Goal: Information Seeking & Learning: Check status

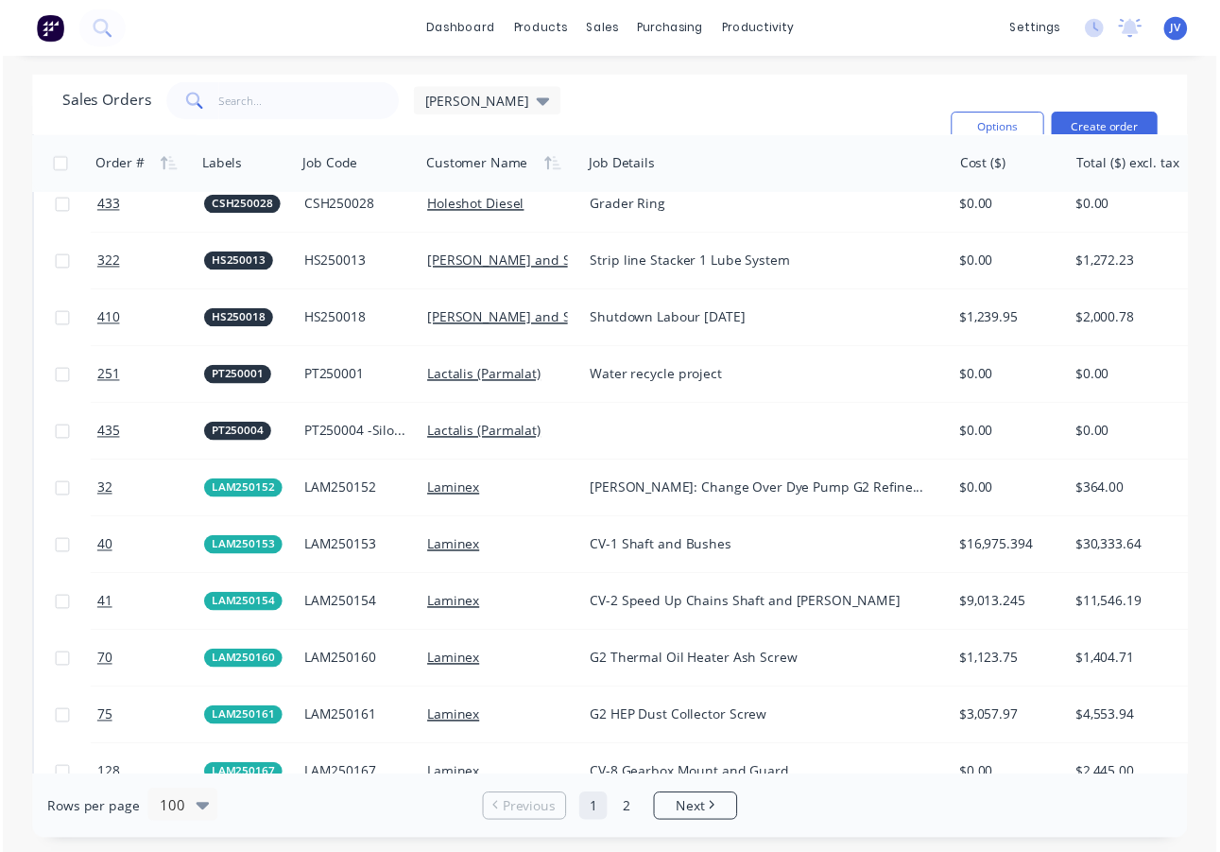
scroll to position [2269, 0]
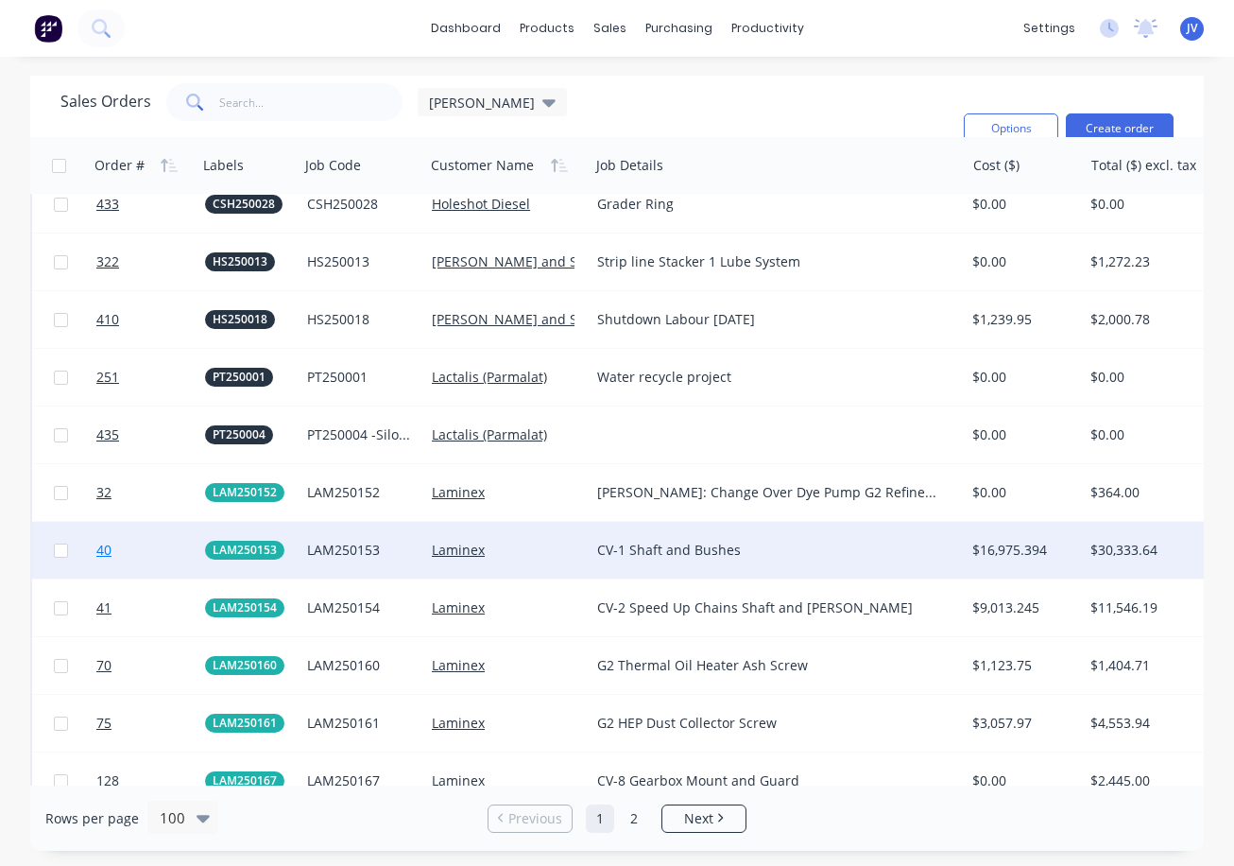
click at [105, 548] on span "40" at bounding box center [103, 550] width 15 height 19
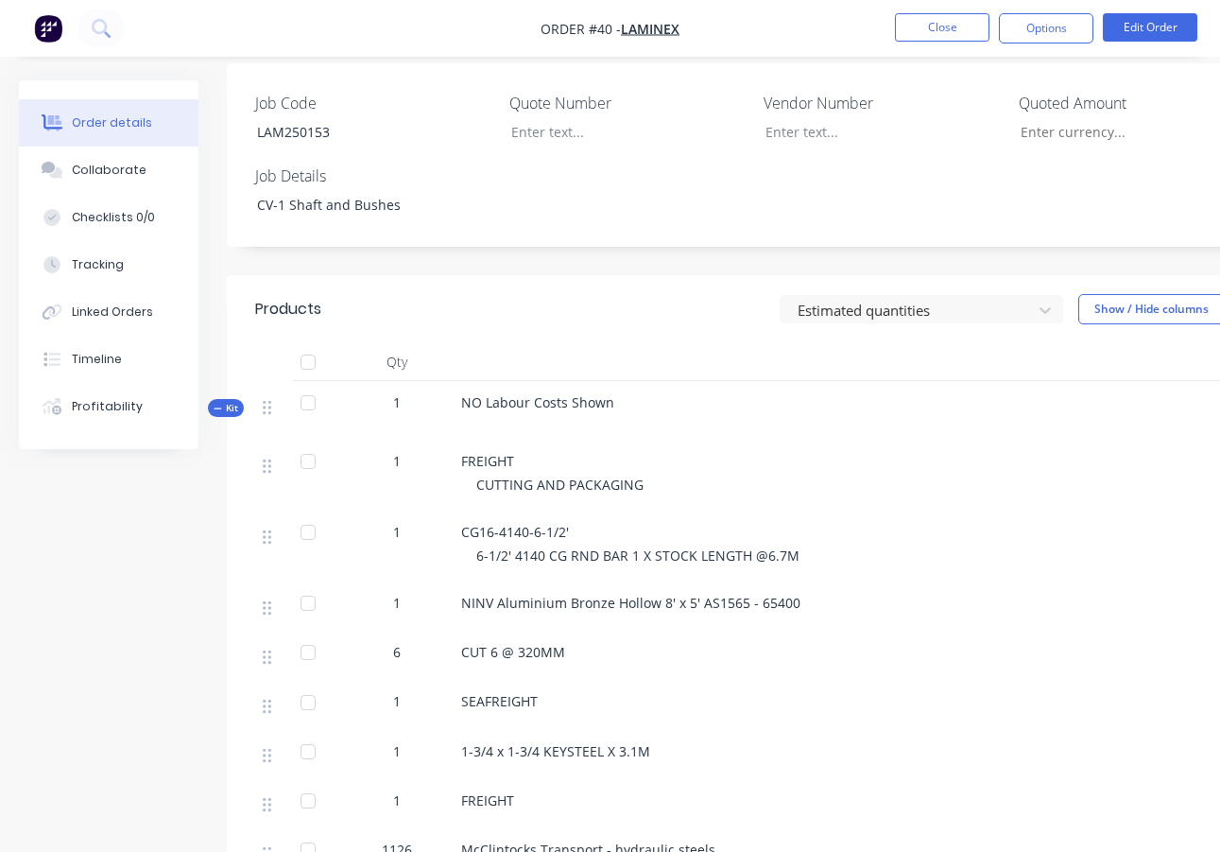
scroll to position [473, 0]
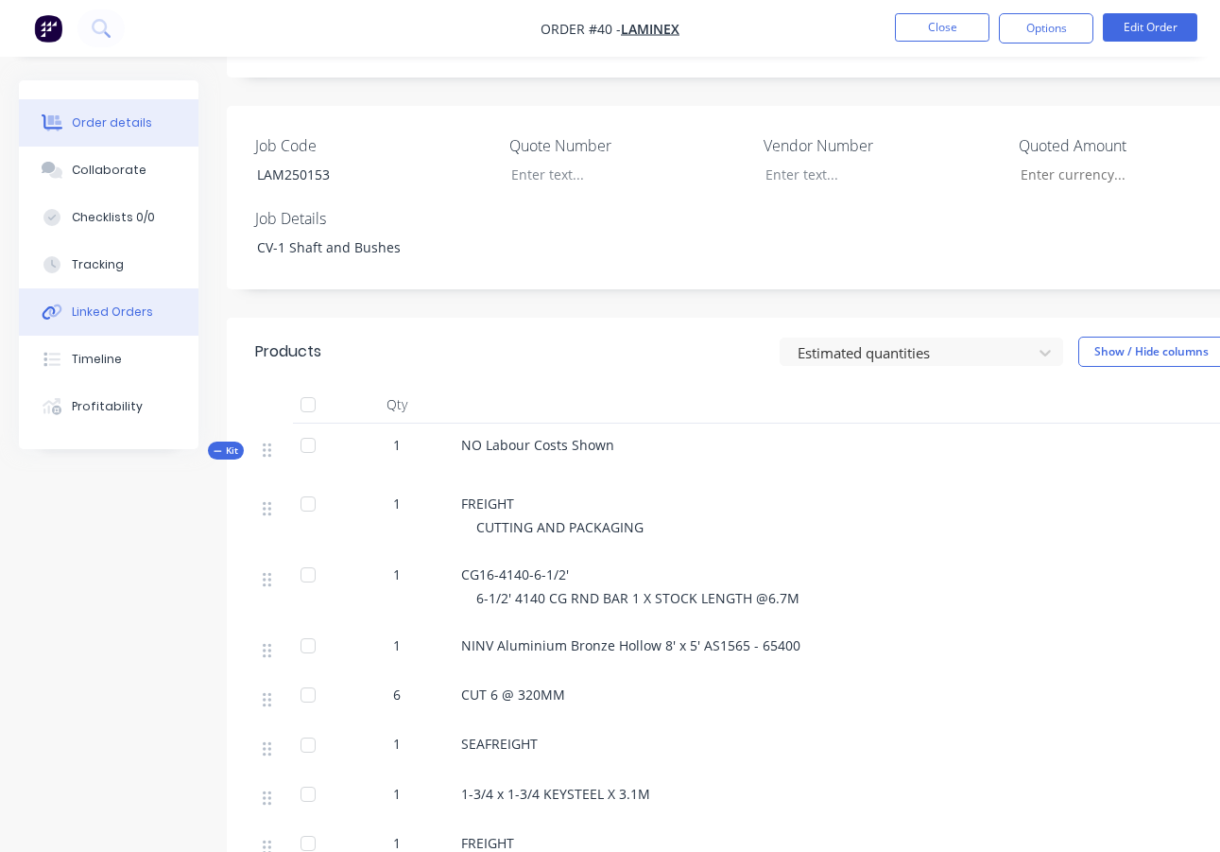
click at [92, 306] on div "Linked Orders" at bounding box center [112, 311] width 81 height 17
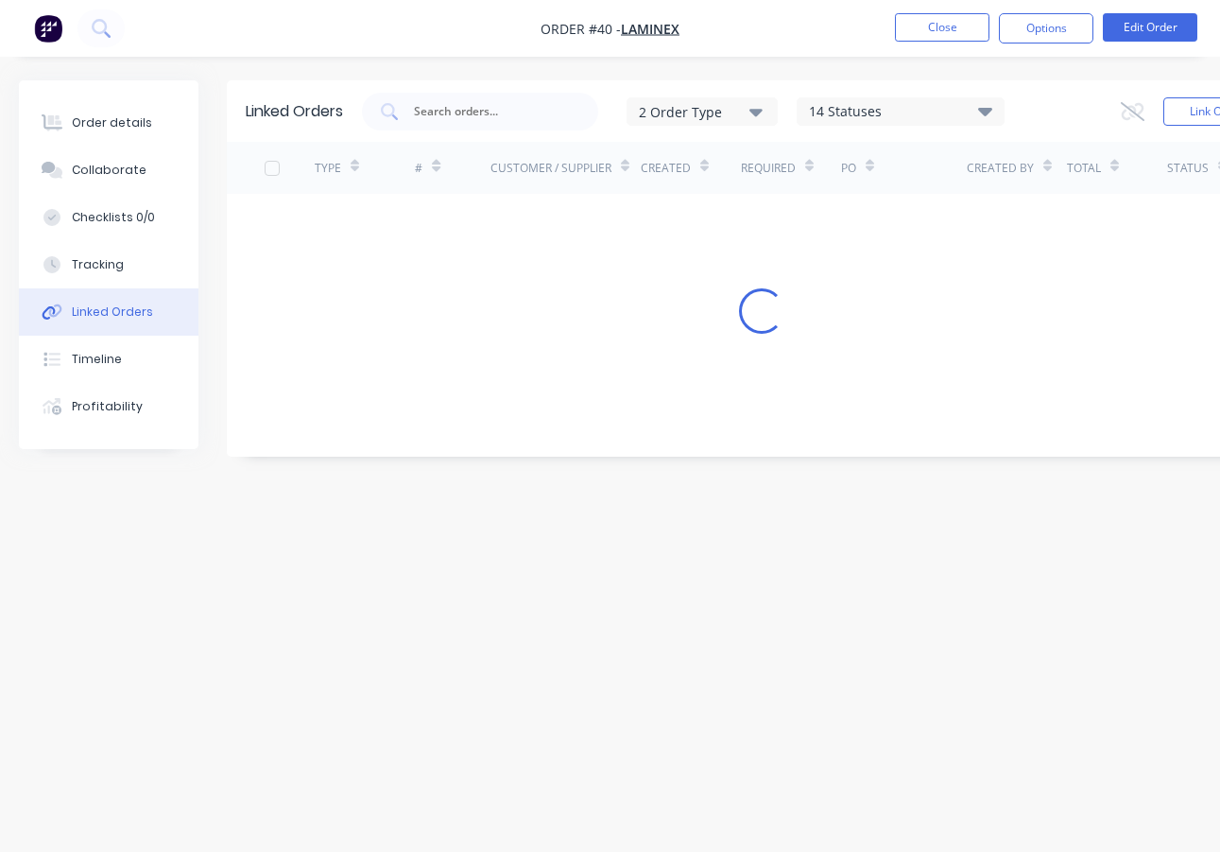
scroll to position [14, 0]
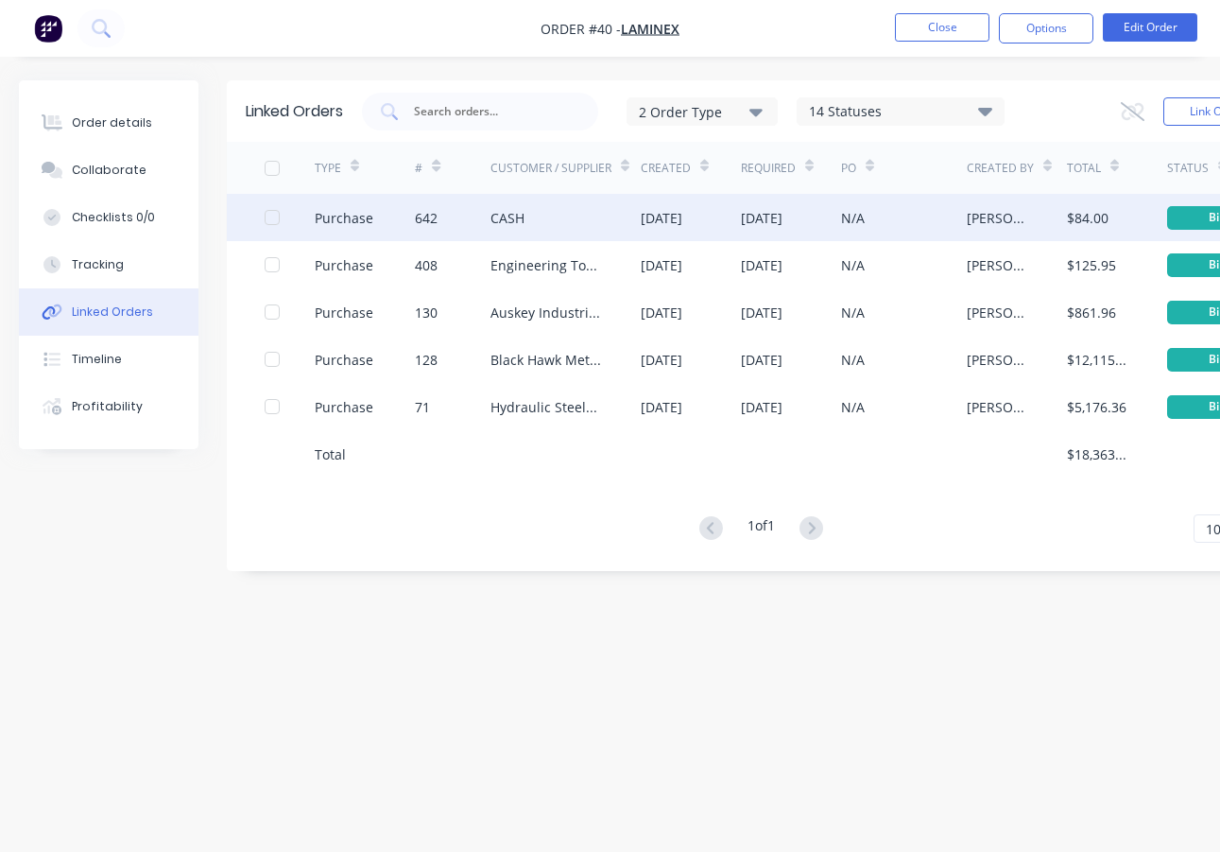
click at [435, 208] on div "642" at bounding box center [426, 218] width 23 height 20
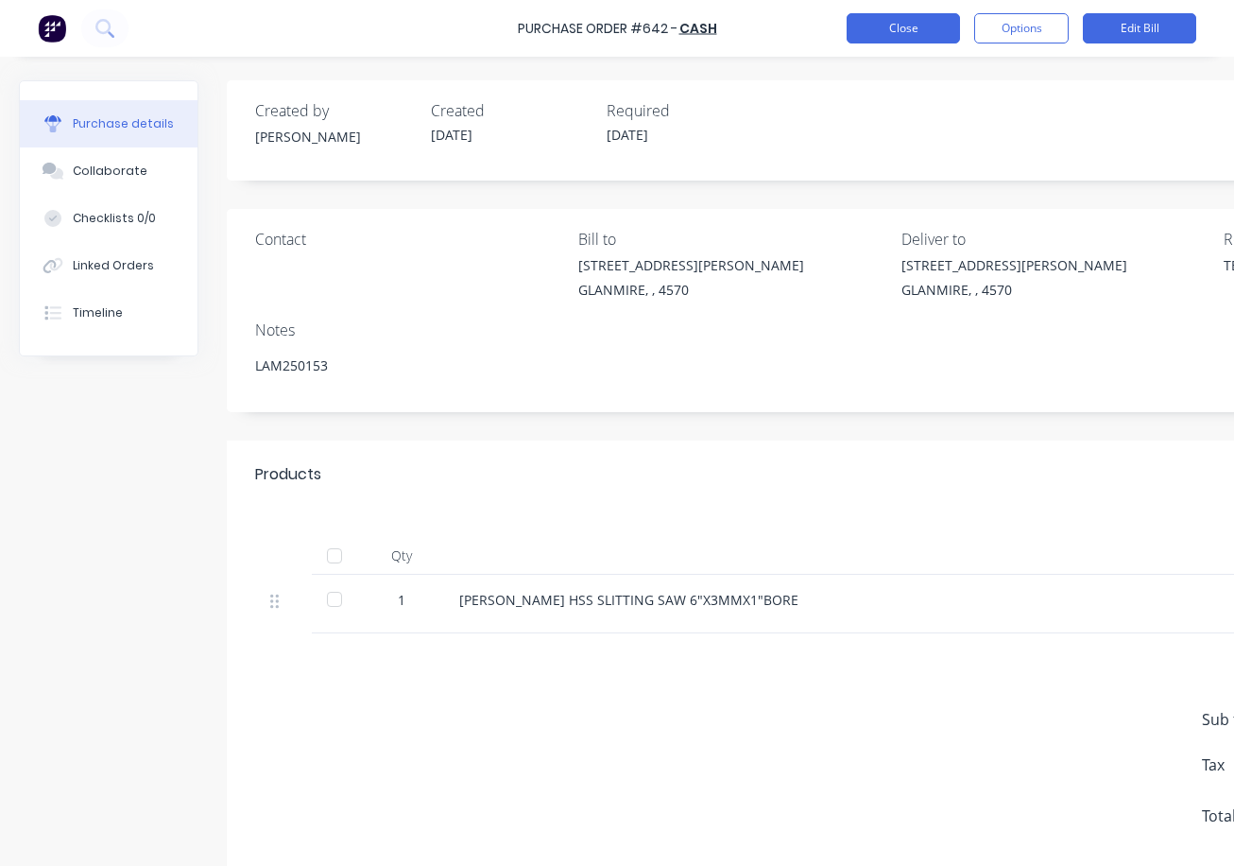
click at [880, 34] on button "Close" at bounding box center [903, 28] width 113 height 30
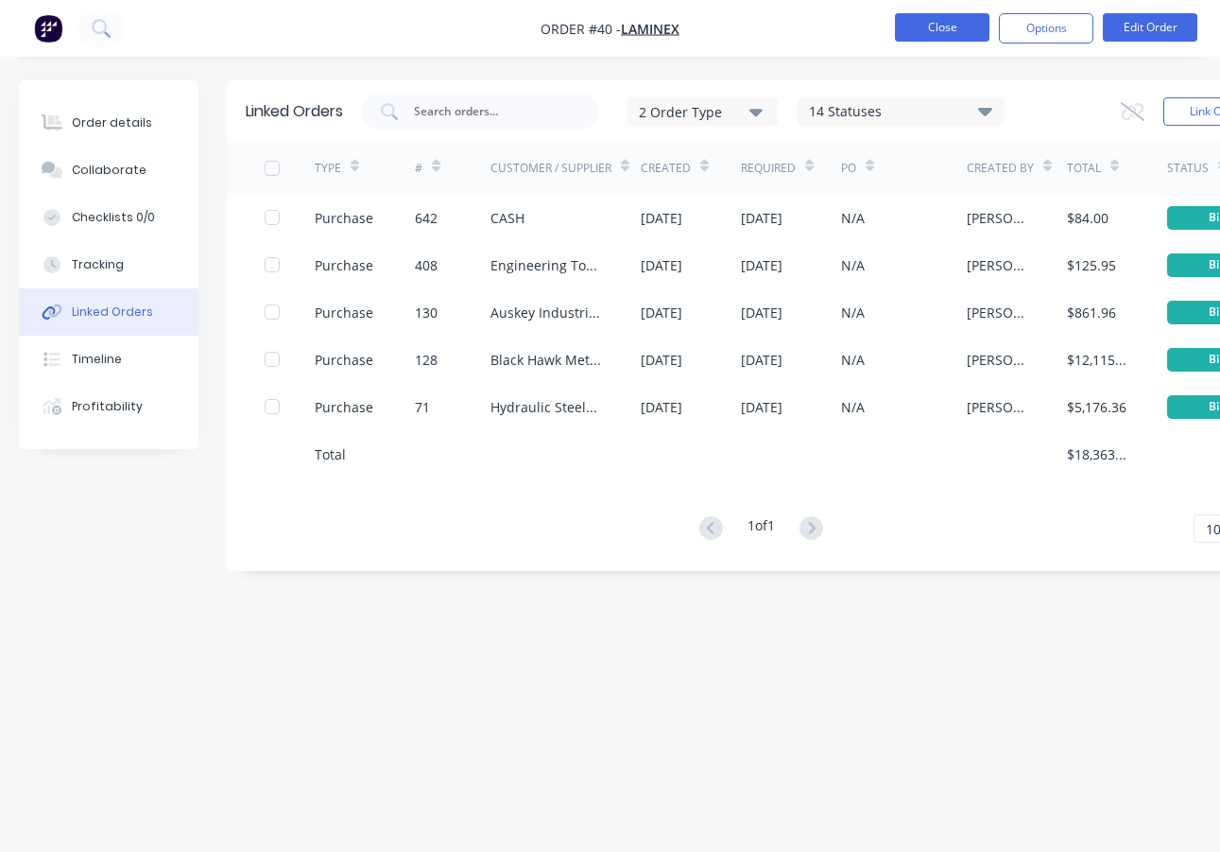
click at [928, 30] on button "Close" at bounding box center [942, 27] width 95 height 28
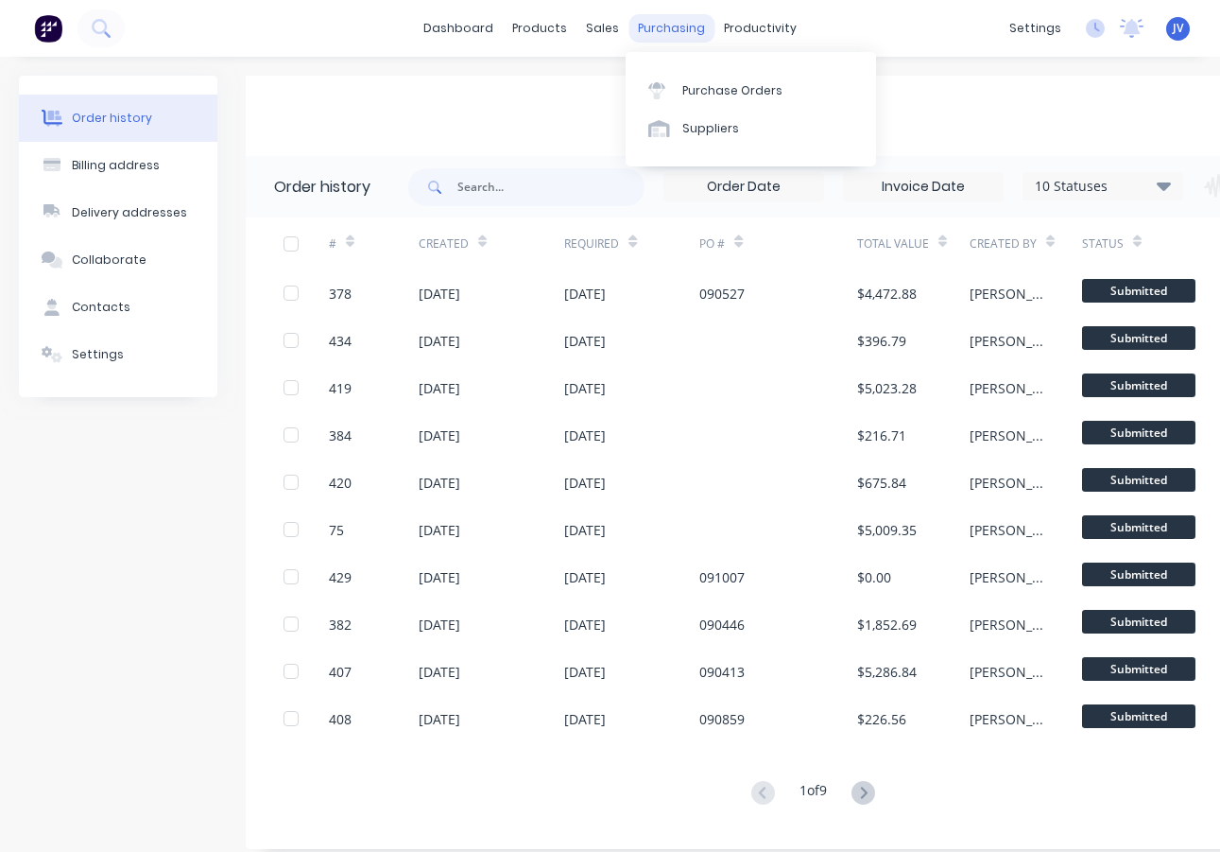
click at [659, 21] on div "purchasing" at bounding box center [672, 28] width 86 height 28
click at [698, 96] on div "Purchase Orders" at bounding box center [732, 90] width 100 height 17
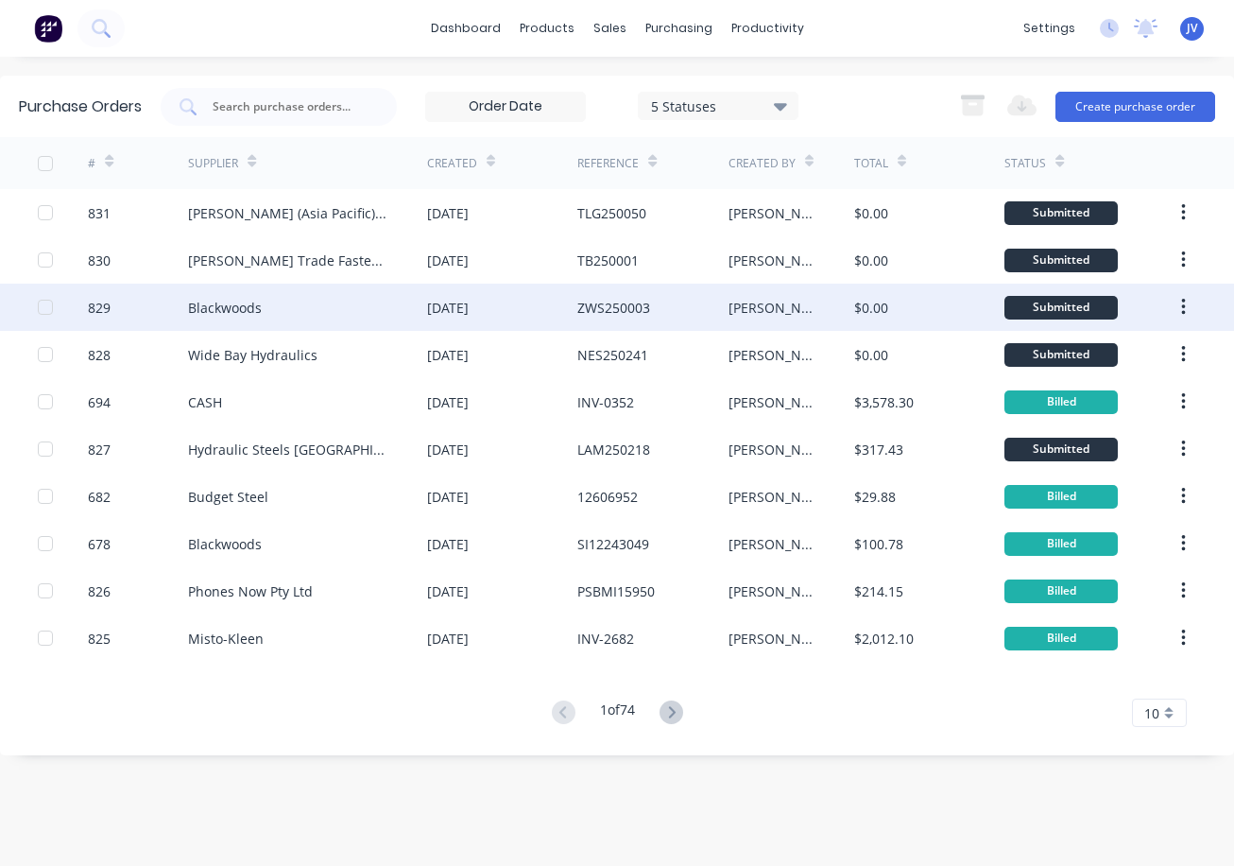
click at [103, 304] on div "829" at bounding box center [99, 308] width 23 height 20
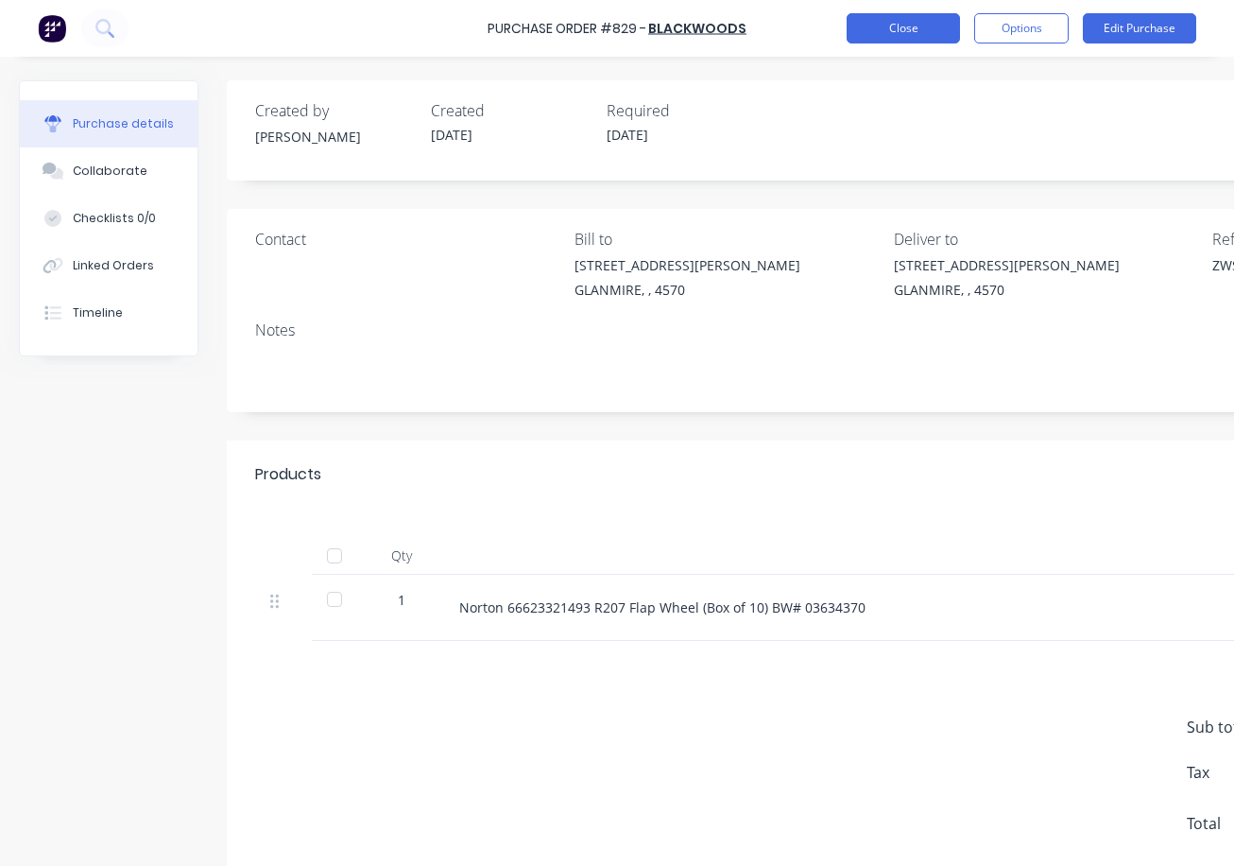
click at [904, 22] on button "Close" at bounding box center [903, 28] width 113 height 30
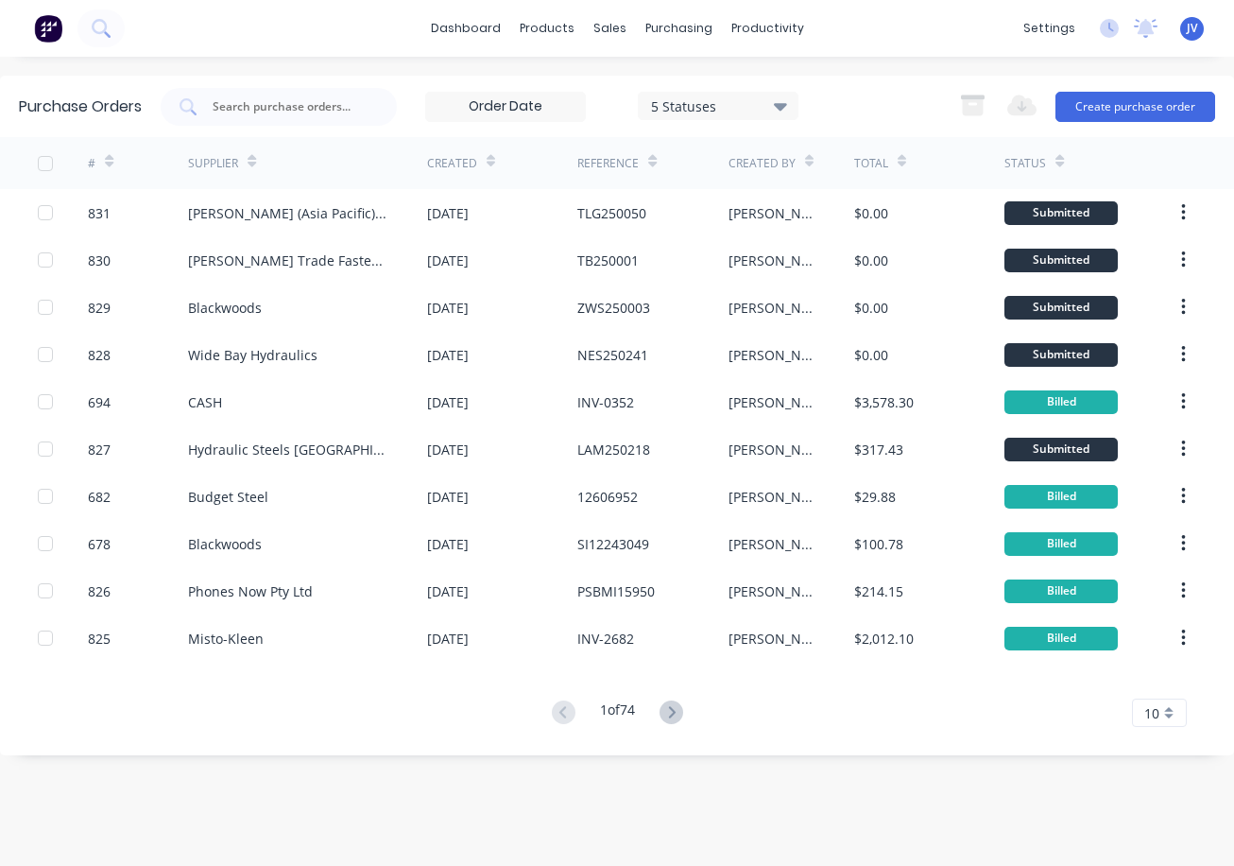
click at [110, 158] on icon at bounding box center [109, 161] width 9 height 14
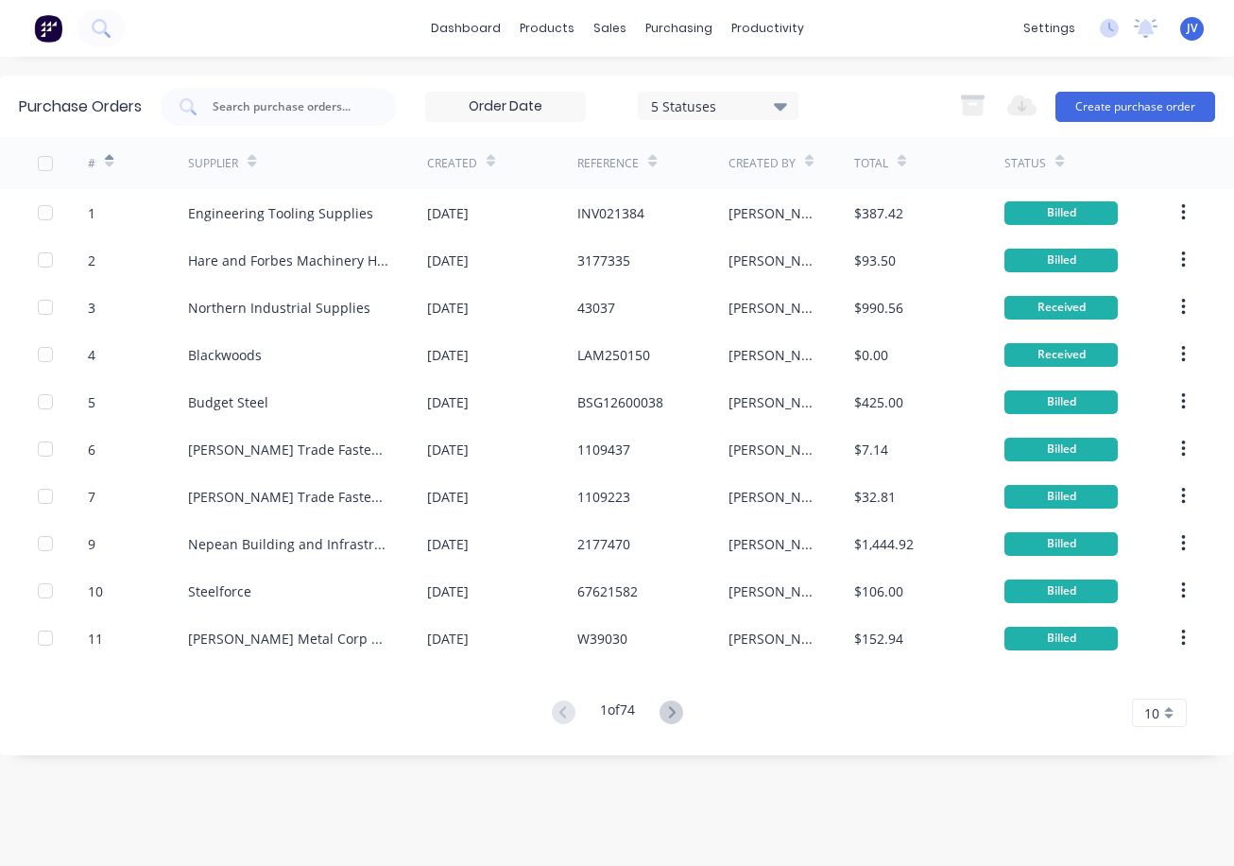
click at [110, 158] on icon at bounding box center [109, 161] width 9 height 14
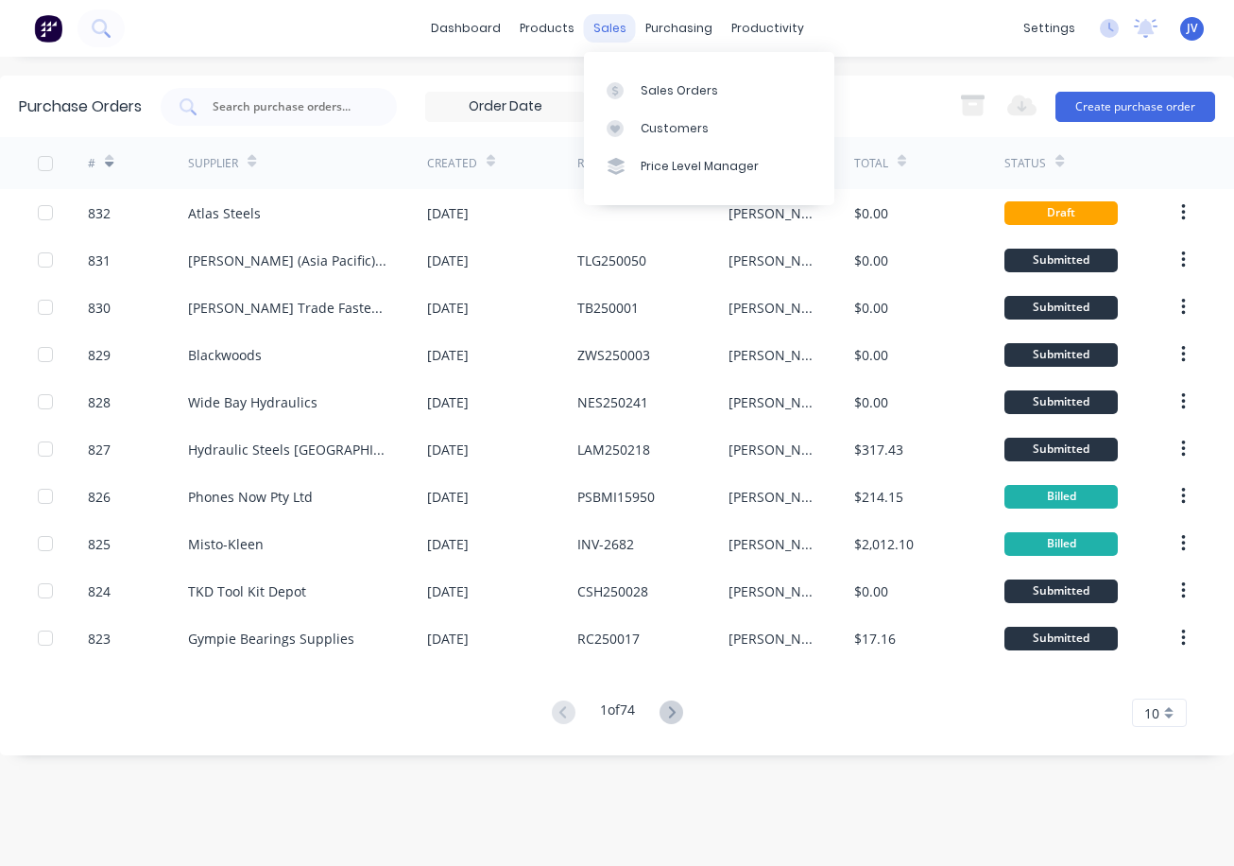
click at [610, 31] on div "sales" at bounding box center [610, 28] width 52 height 28
click at [676, 94] on div "Sales Orders" at bounding box center [680, 90] width 78 height 17
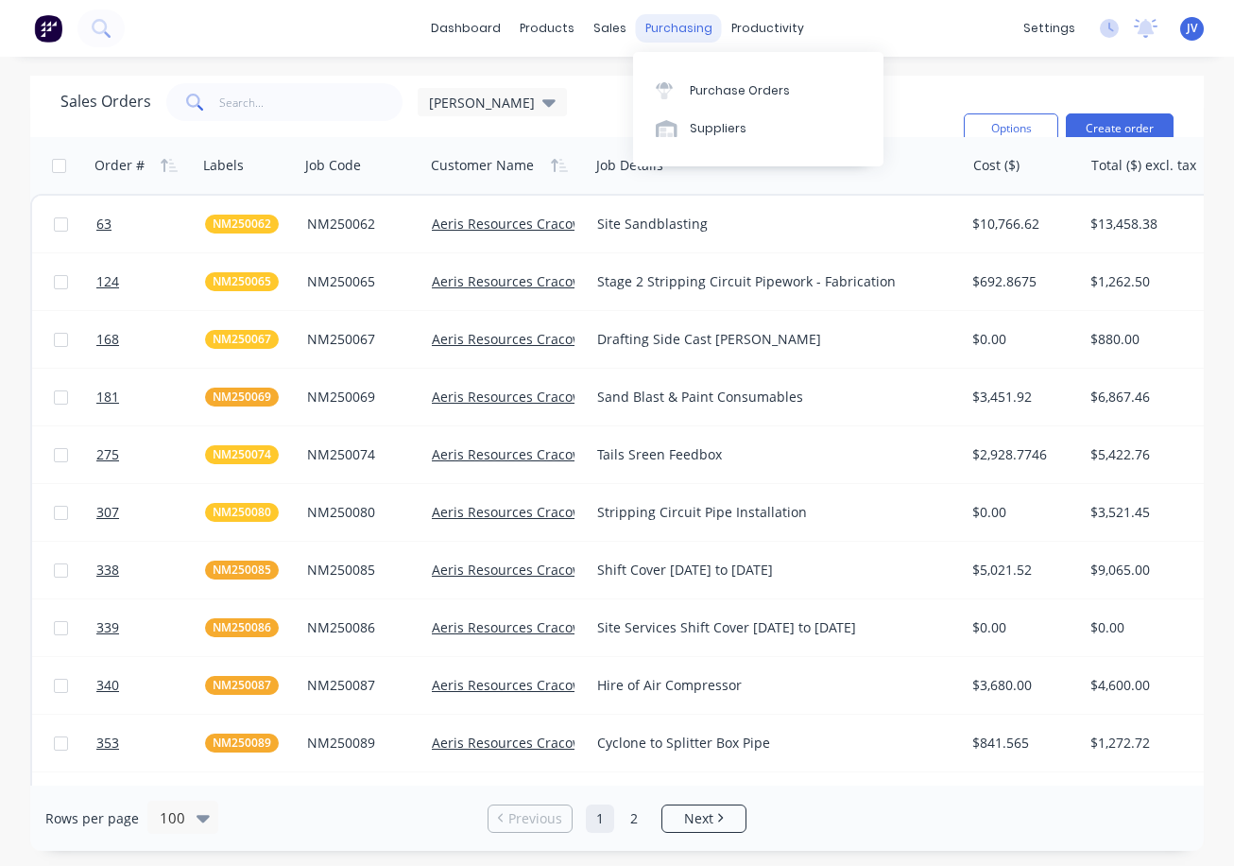
click at [659, 25] on div "purchasing" at bounding box center [679, 28] width 86 height 28
click at [730, 82] on div "Purchase Orders" at bounding box center [740, 90] width 100 height 17
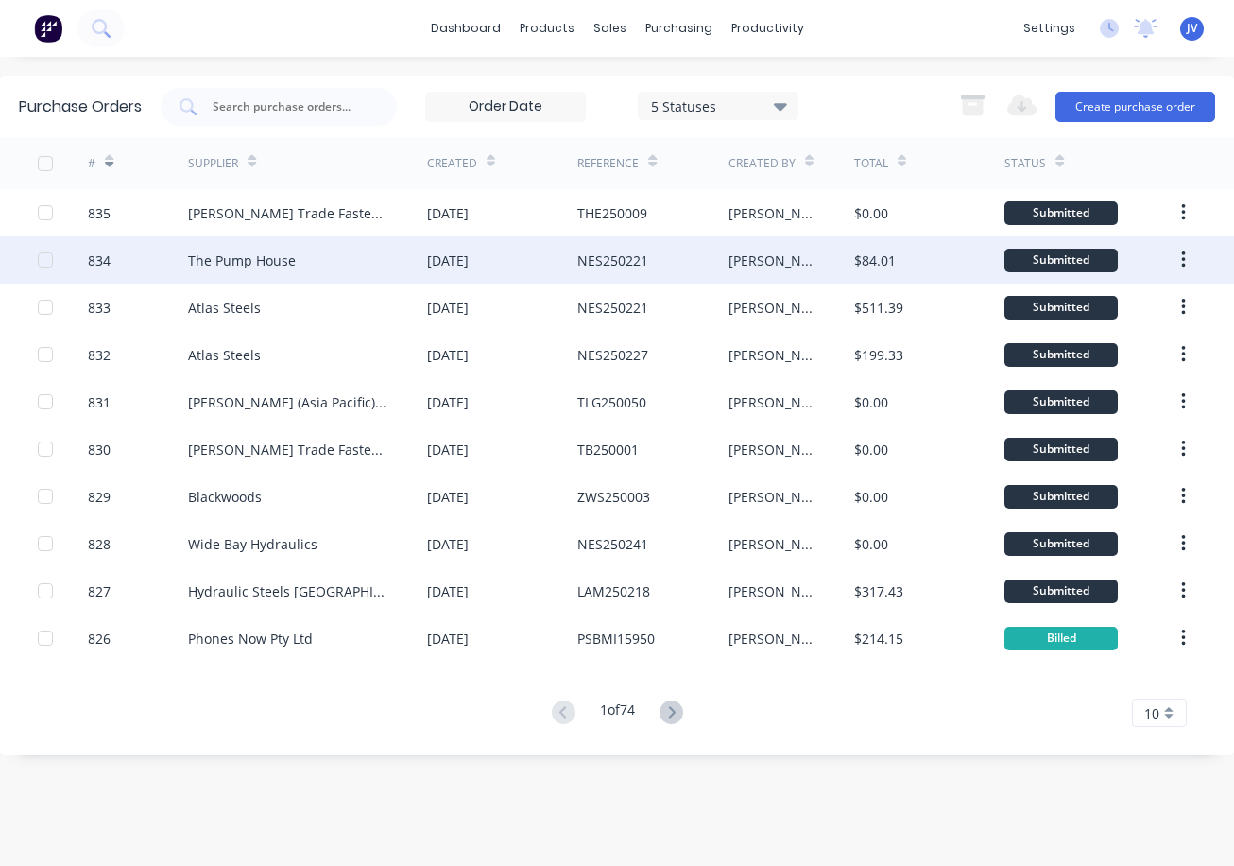
click at [96, 260] on div "834" at bounding box center [99, 260] width 23 height 20
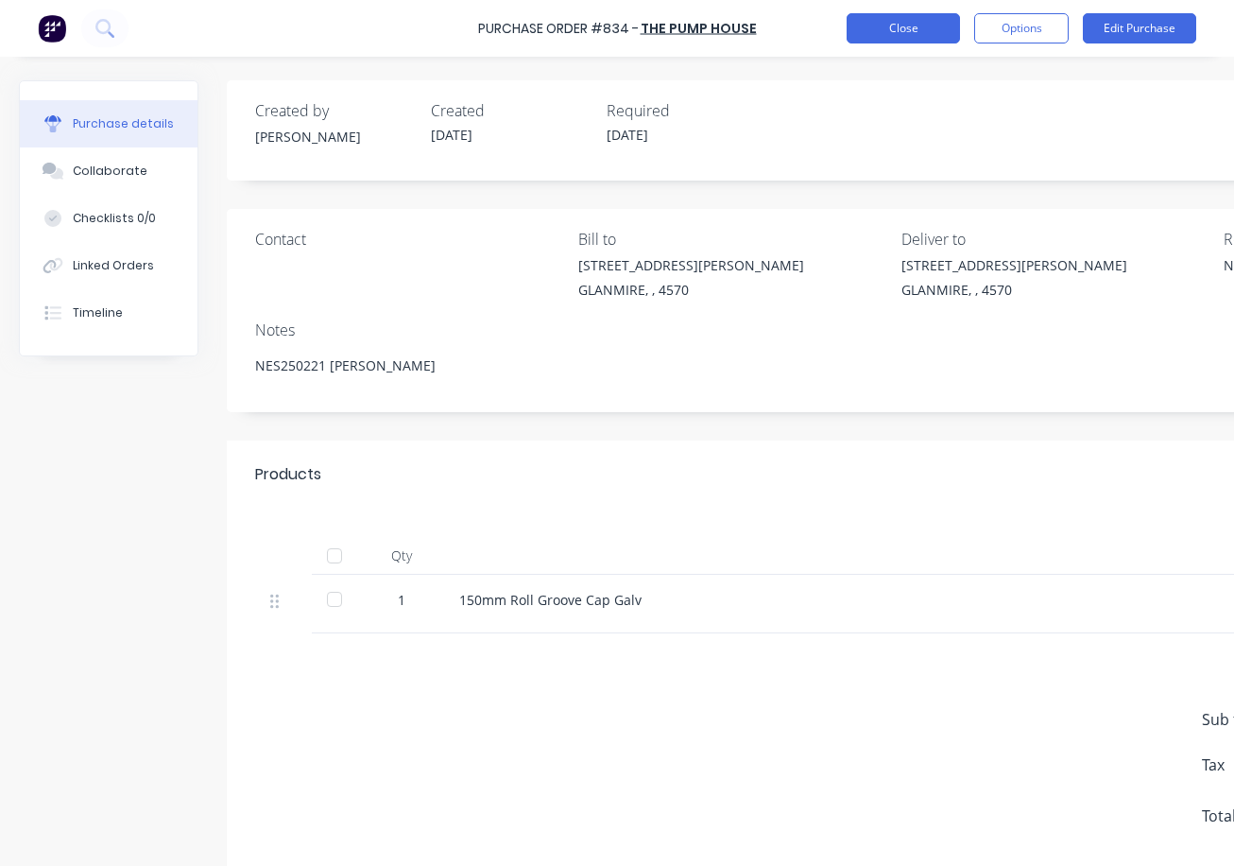
click at [862, 32] on button "Close" at bounding box center [903, 28] width 113 height 30
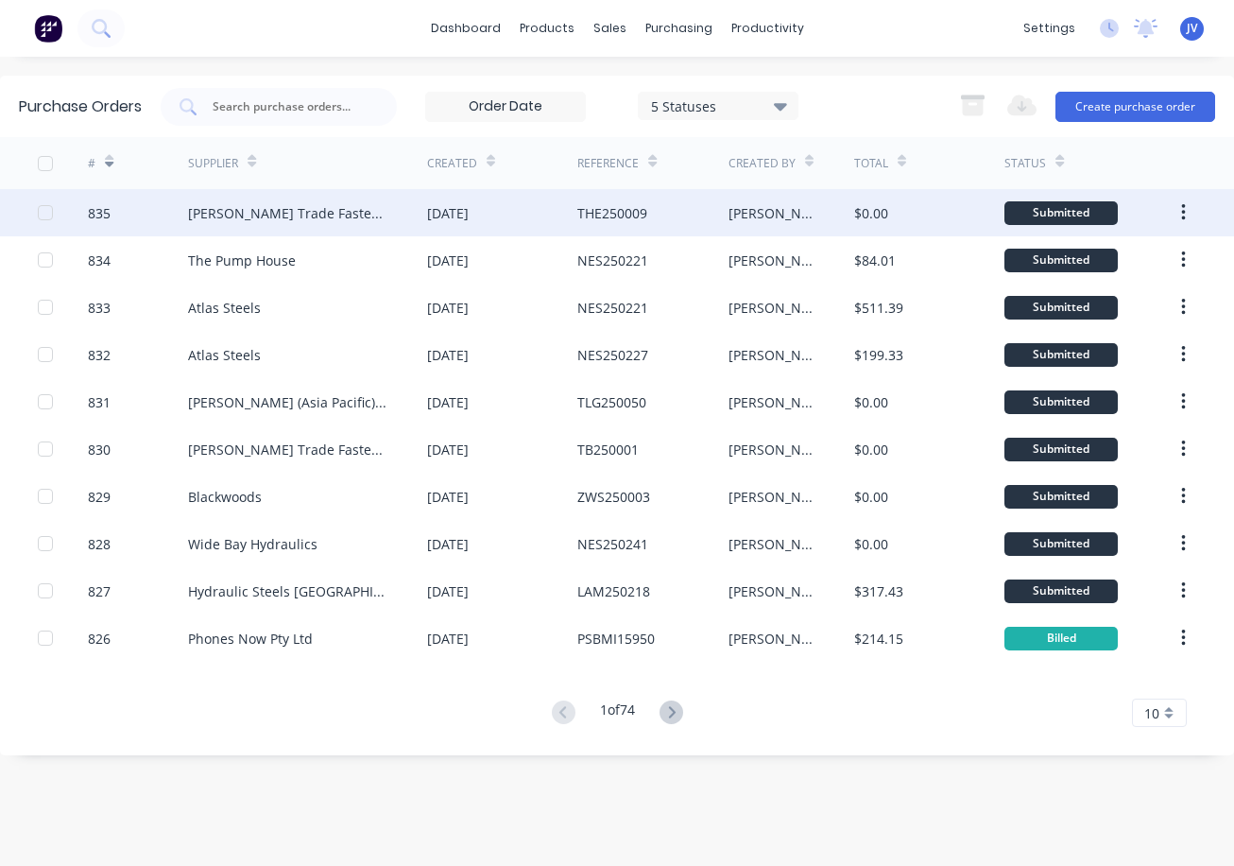
click at [103, 215] on div "835" at bounding box center [99, 213] width 23 height 20
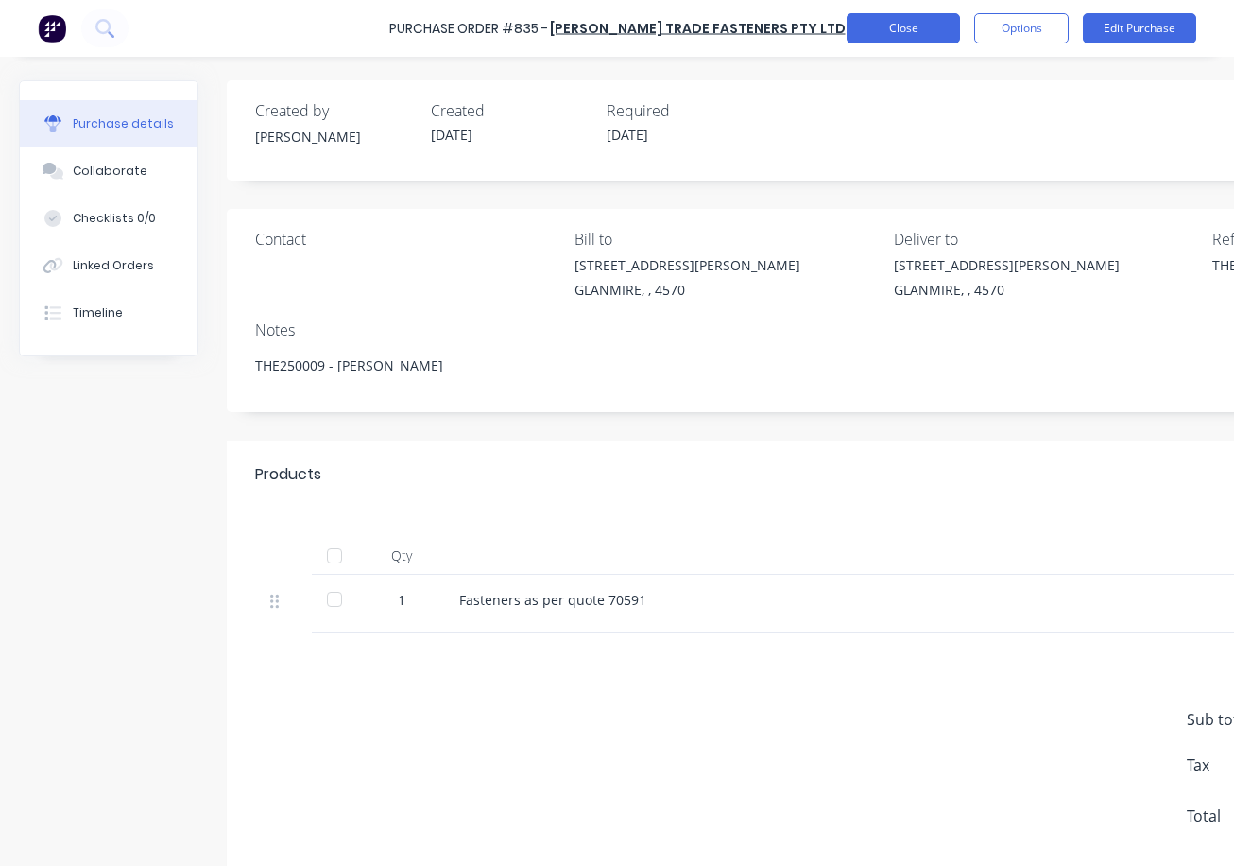
click at [888, 27] on button "Close" at bounding box center [903, 28] width 113 height 30
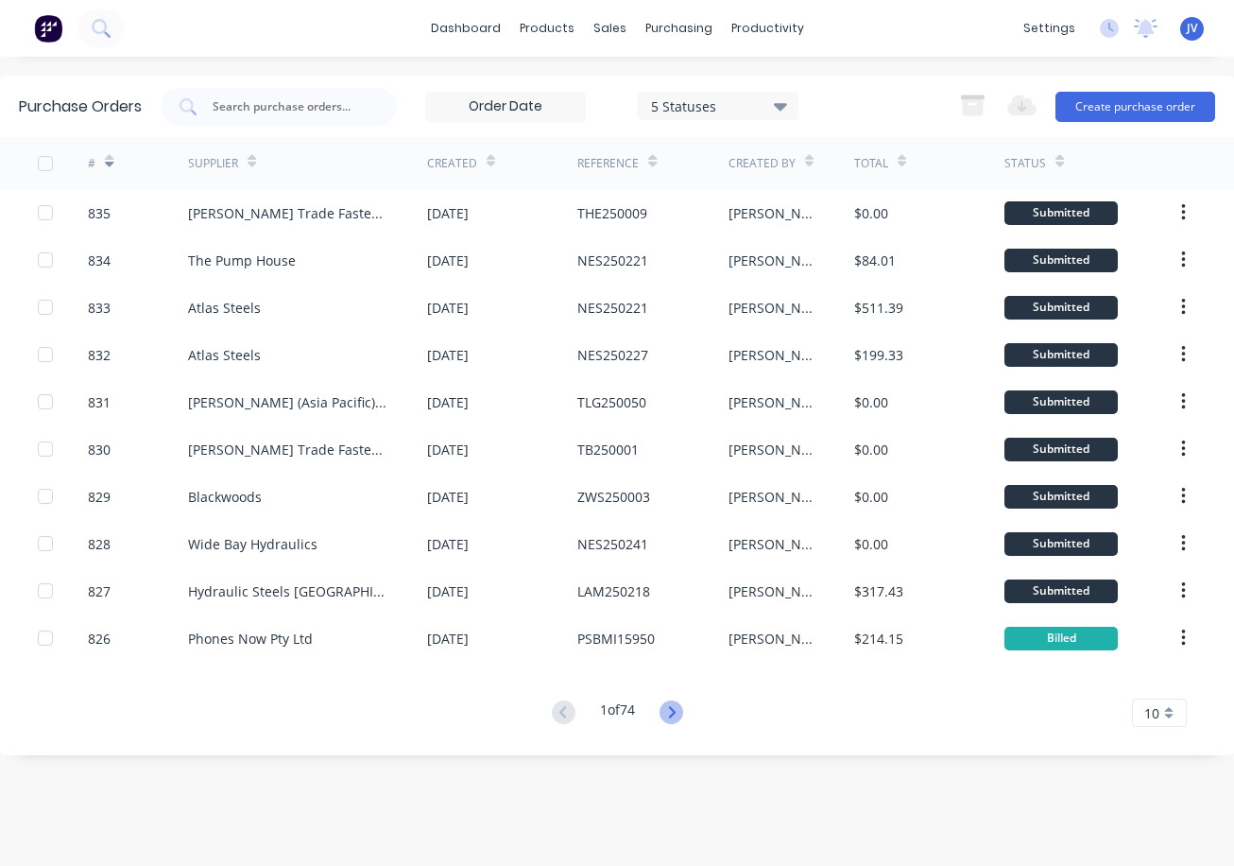
click at [671, 717] on icon at bounding box center [672, 712] width 24 height 24
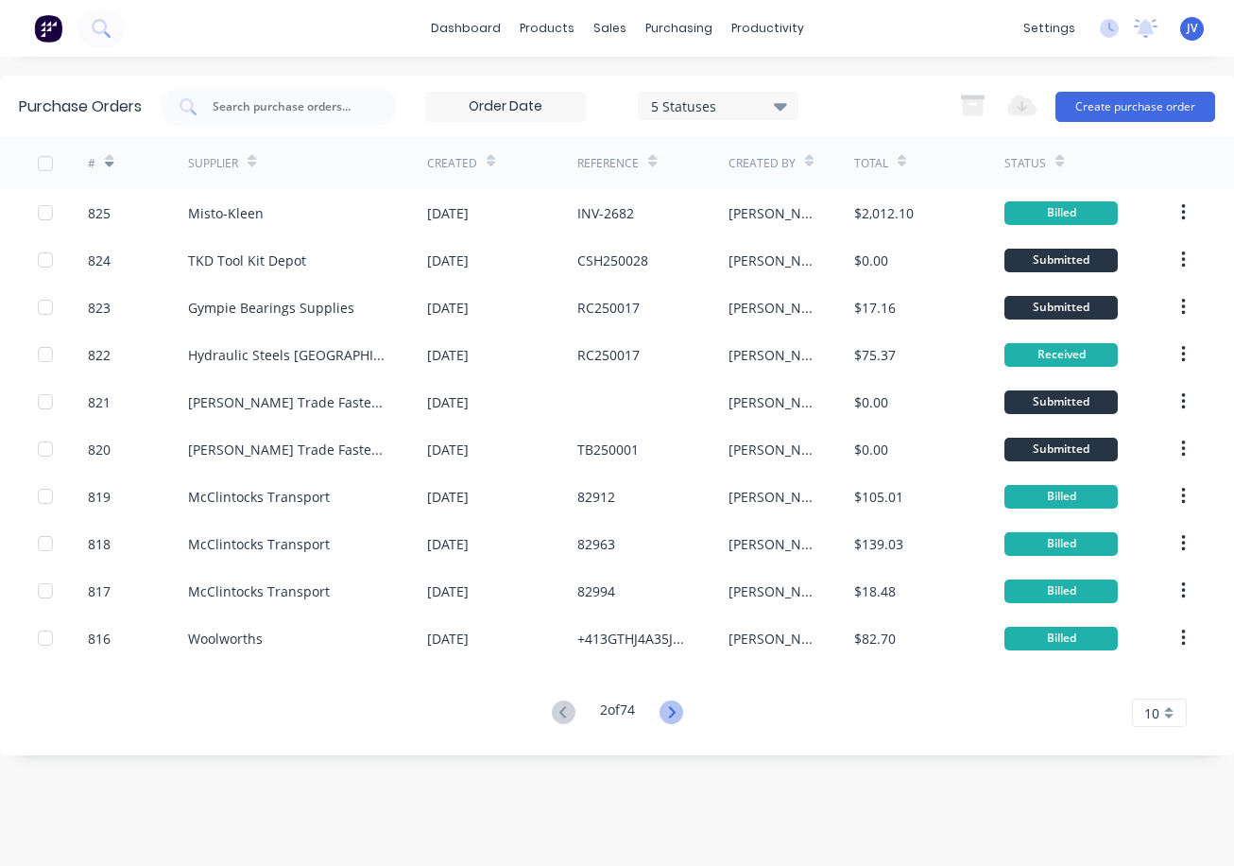
click at [668, 708] on icon at bounding box center [672, 712] width 24 height 24
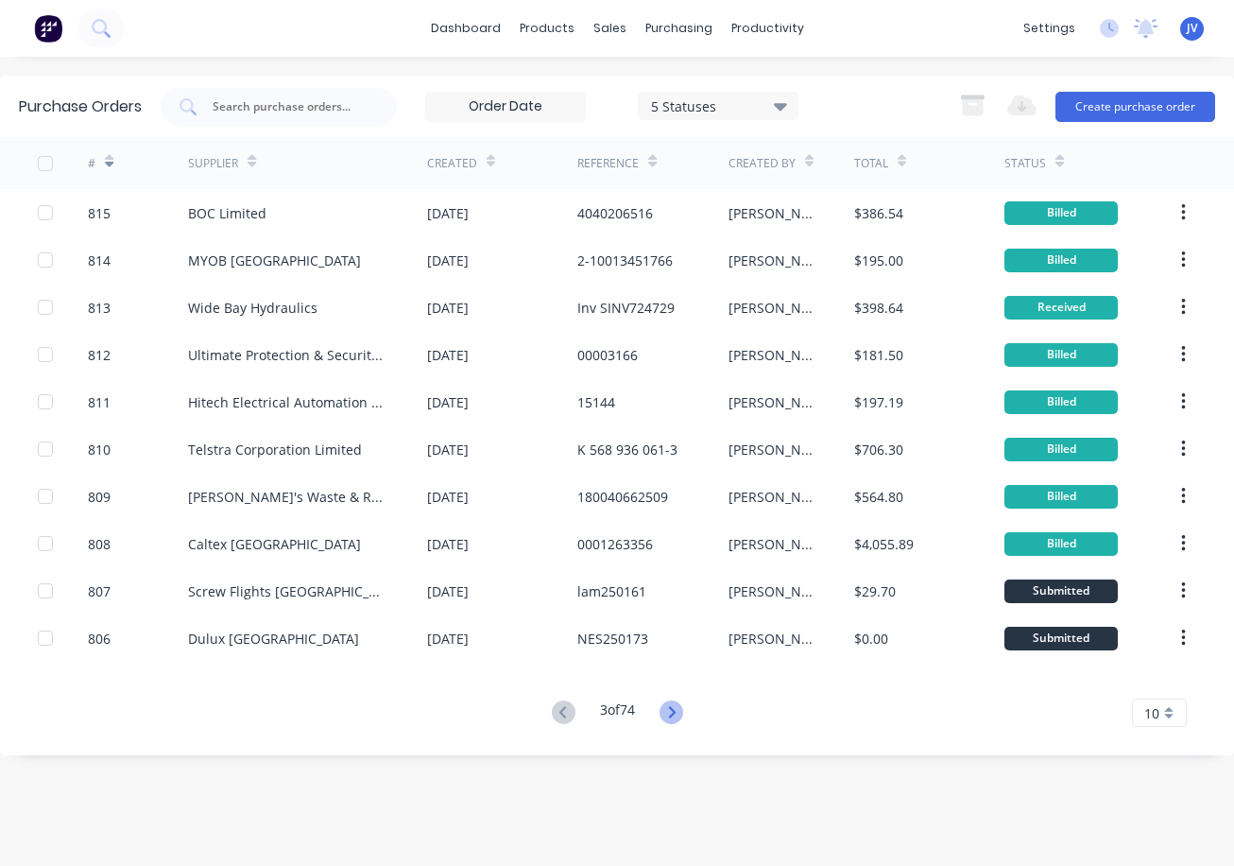
click at [669, 708] on icon at bounding box center [672, 712] width 24 height 24
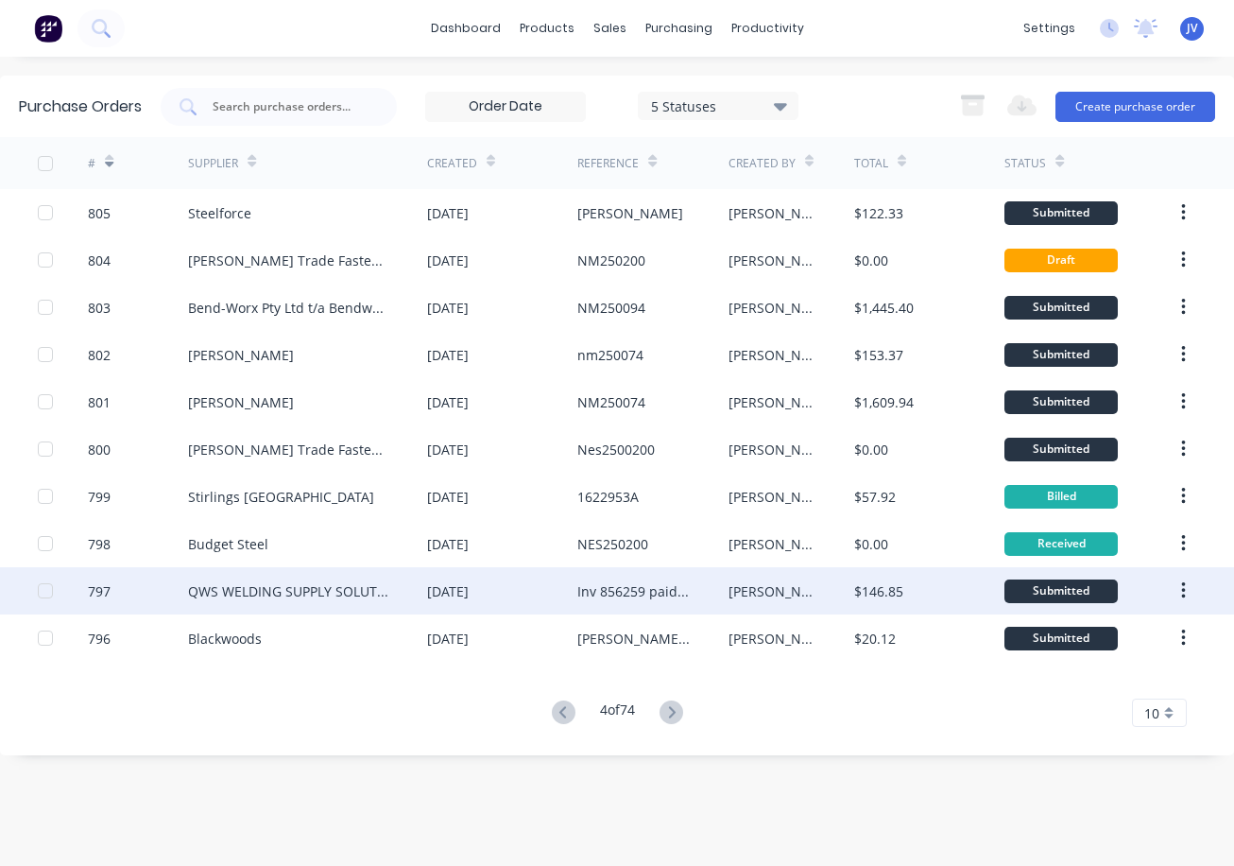
click at [97, 592] on div "797" at bounding box center [99, 591] width 23 height 20
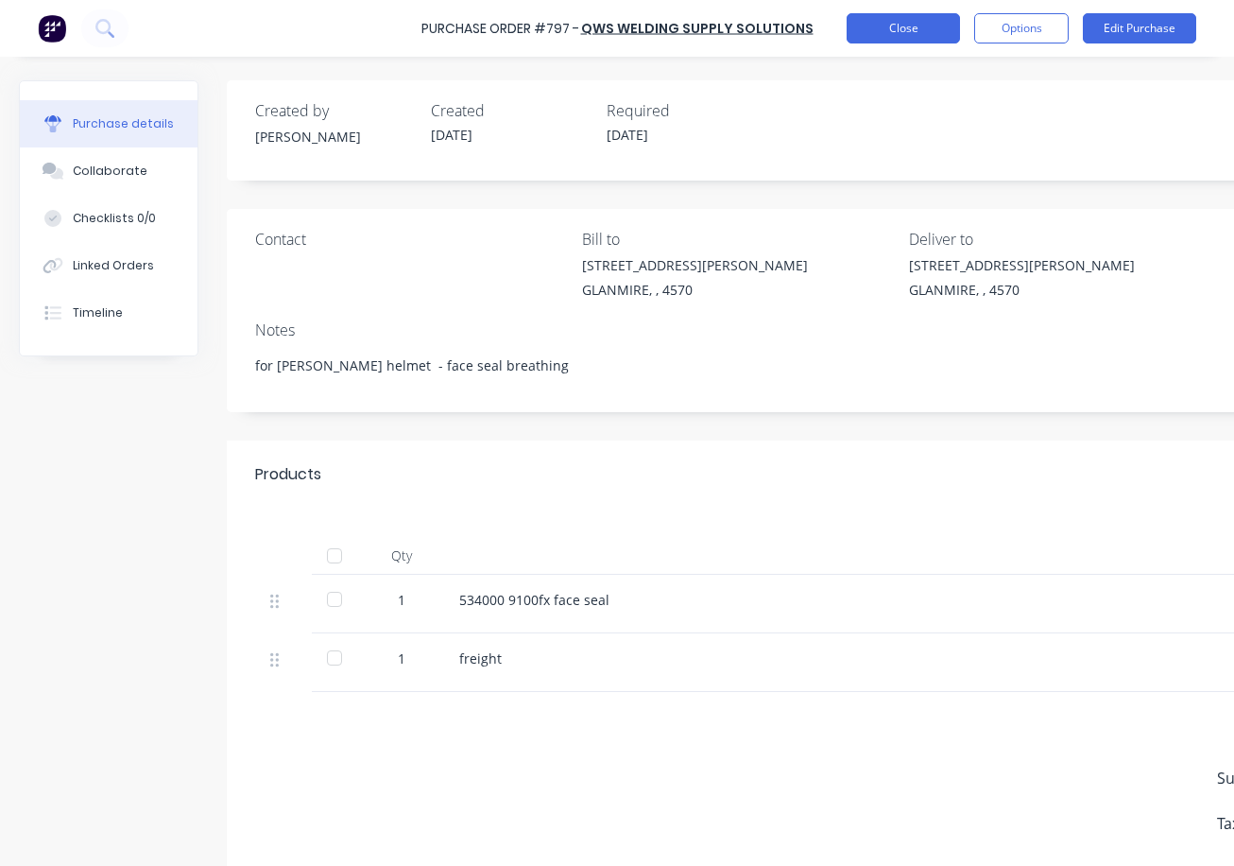
click at [904, 29] on button "Close" at bounding box center [903, 28] width 113 height 30
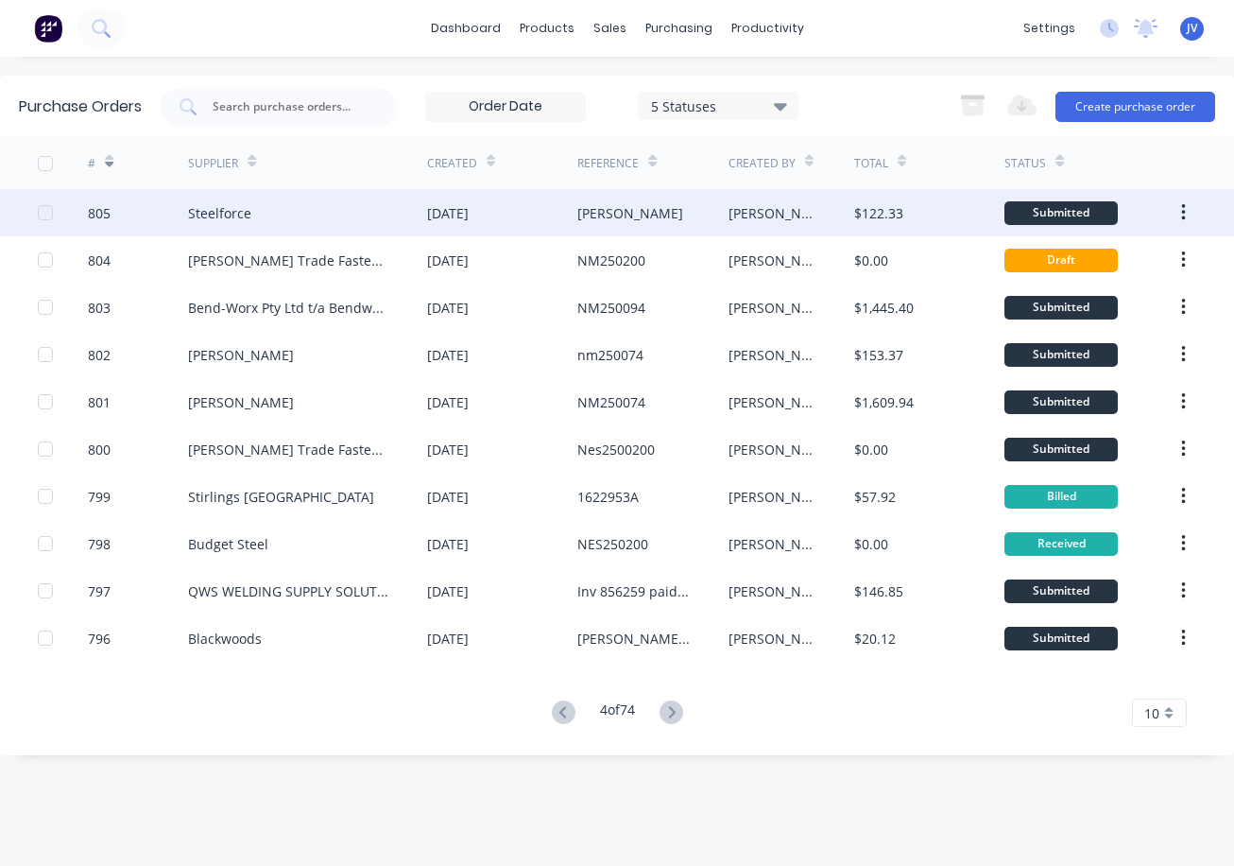
click at [92, 216] on div "805" at bounding box center [99, 213] width 23 height 20
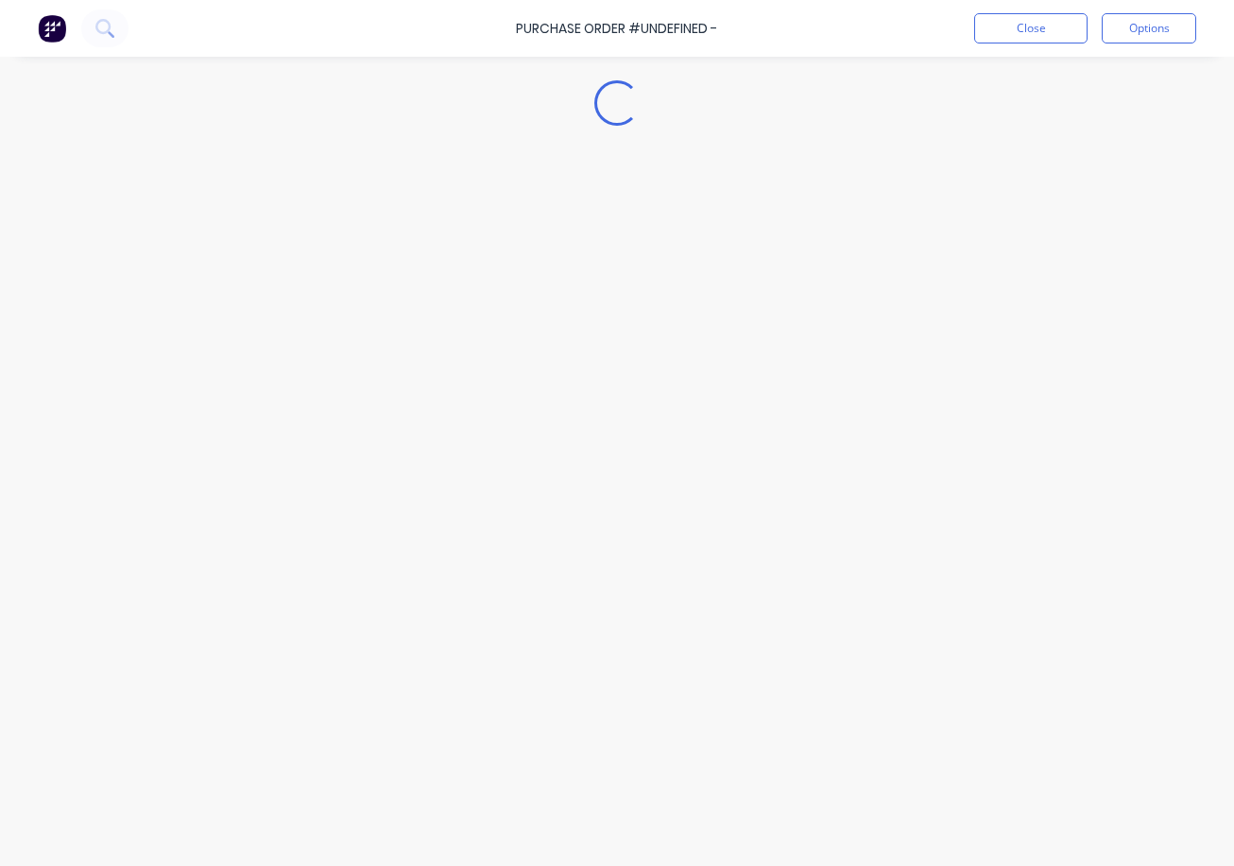
type textarea "x"
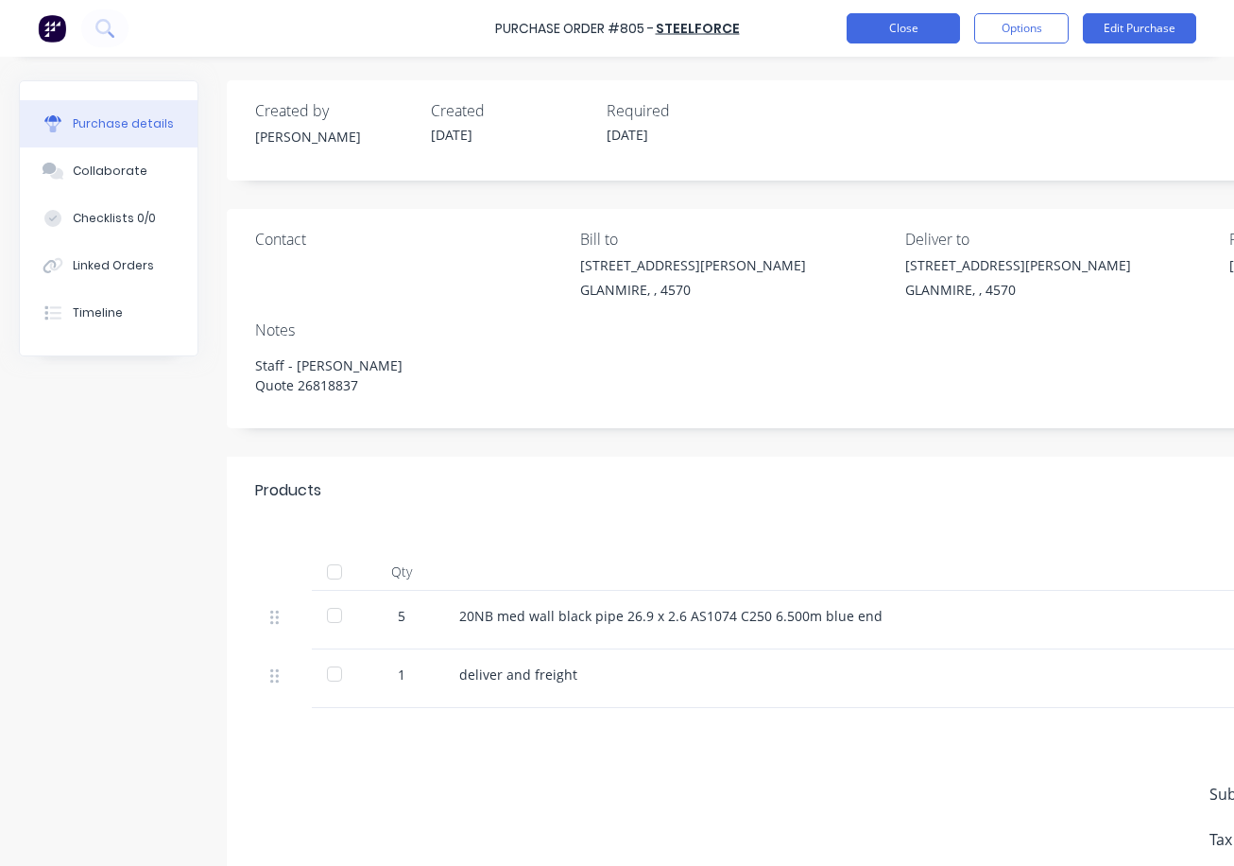
click at [918, 30] on button "Close" at bounding box center [903, 28] width 113 height 30
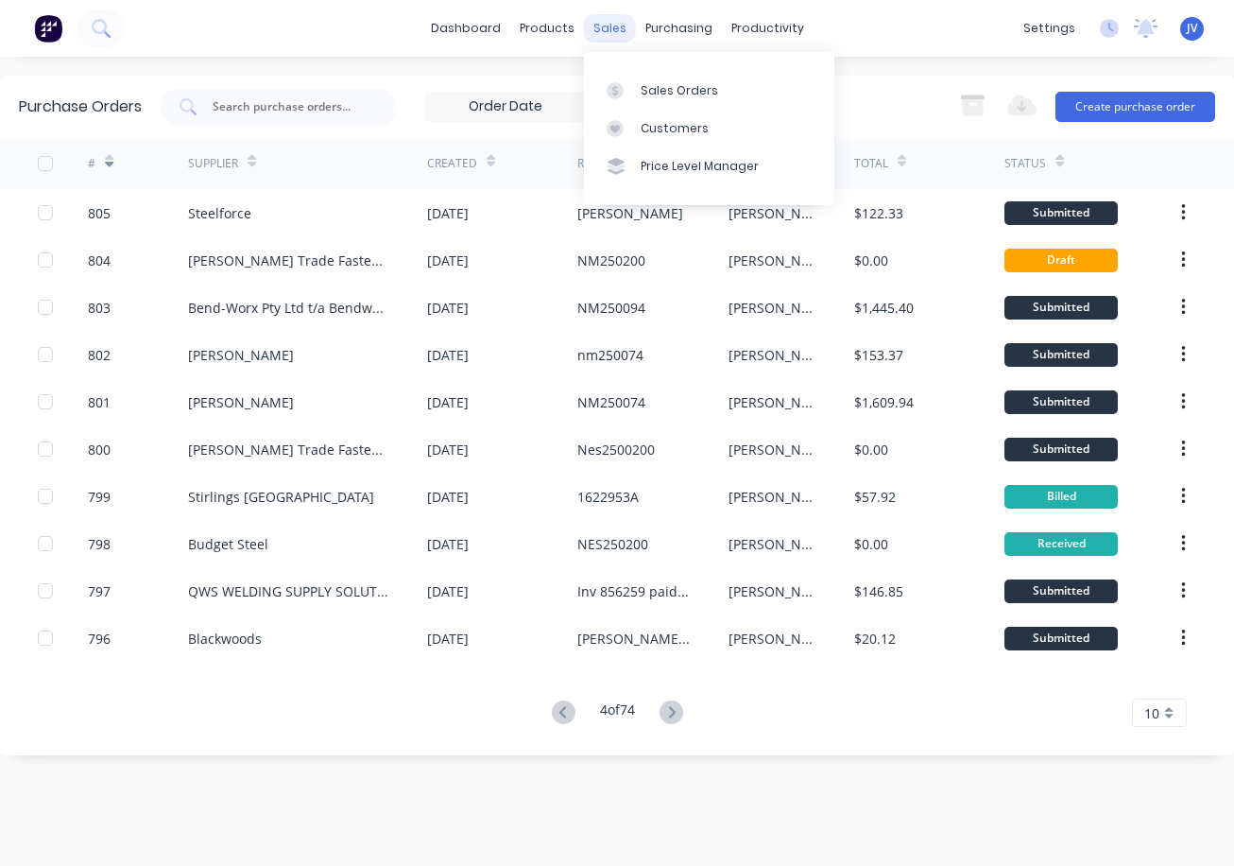
click at [611, 21] on div "sales" at bounding box center [610, 28] width 52 height 28
click at [654, 84] on div "Sales Orders" at bounding box center [680, 90] width 78 height 17
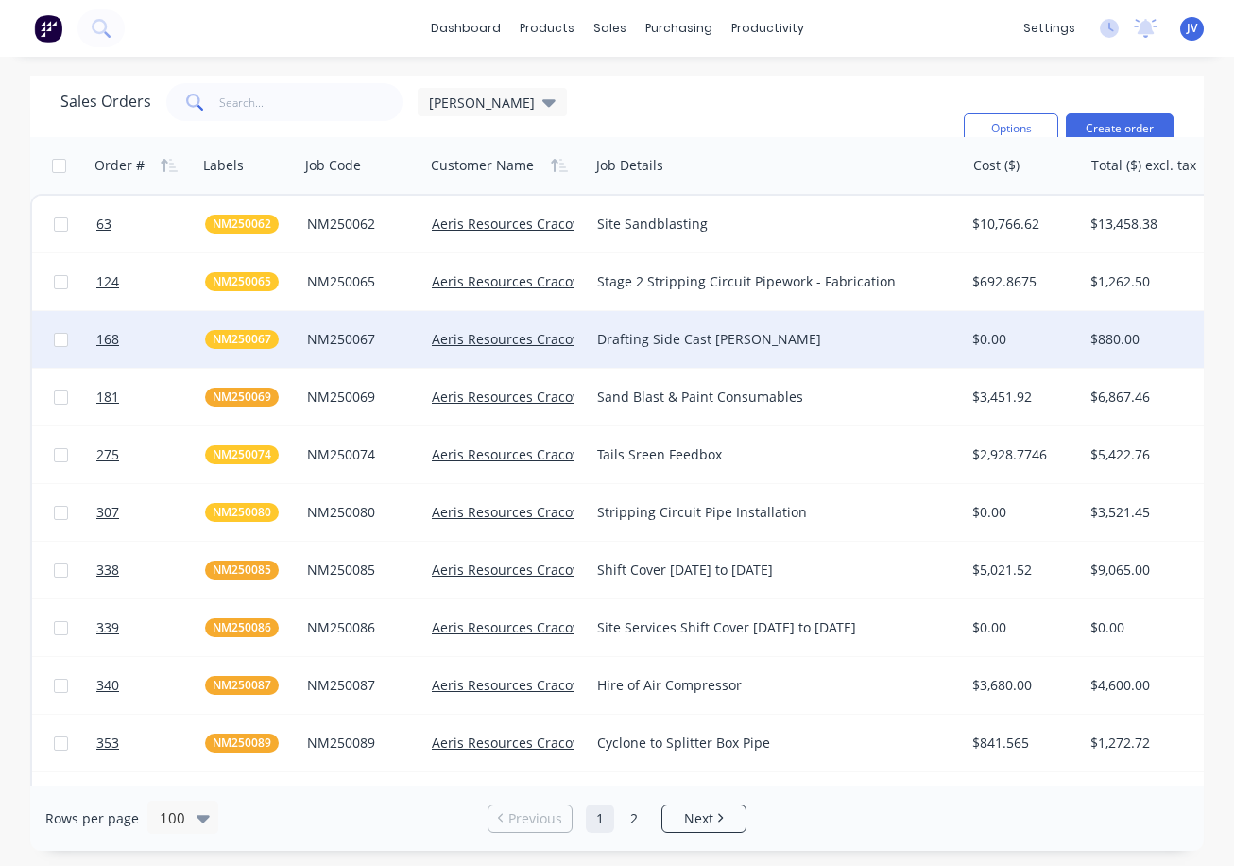
click at [883, 364] on div "Drafting Side Cast [PERSON_NAME]" at bounding box center [777, 339] width 375 height 57
